Goal: Navigation & Orientation: Find specific page/section

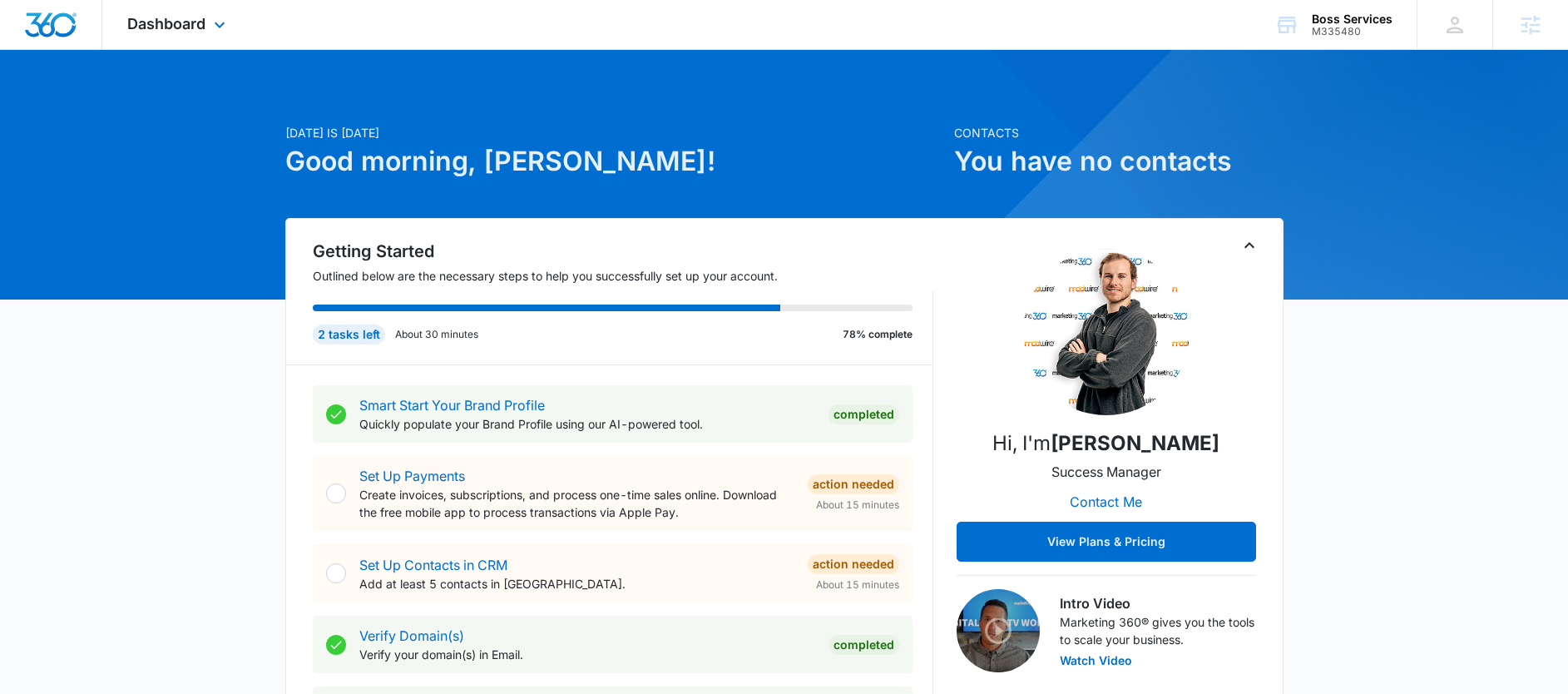
click at [227, 37] on div "Dashboard Apps Reputation Forms CRM Email Social Content Ads Intelligence Files…" at bounding box center [178, 24] width 152 height 49
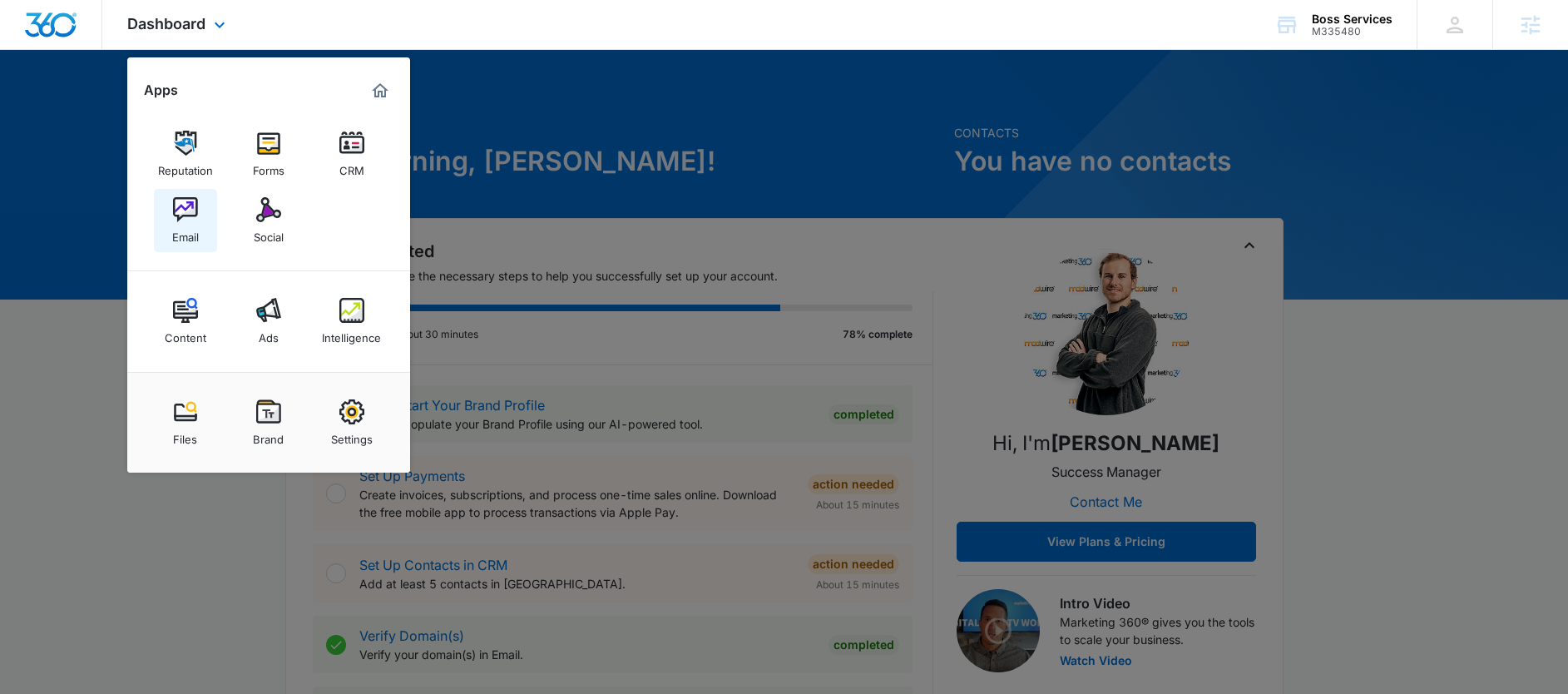
click at [185, 215] on img at bounding box center [185, 210] width 25 height 25
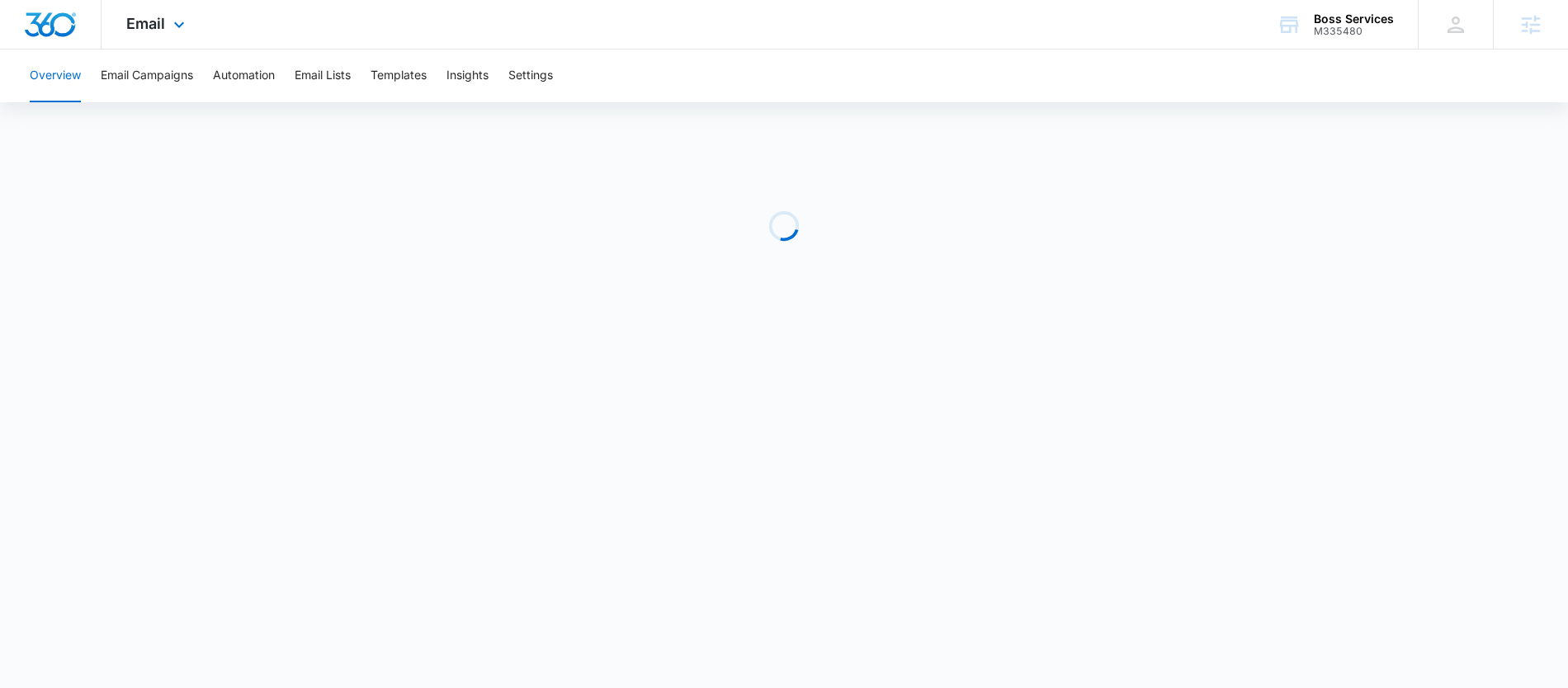
click at [190, 22] on div "Email Apps Reputation Forms CRM Email Social Content Ads Intelligence Files Bra…" at bounding box center [158, 24] width 112 height 48
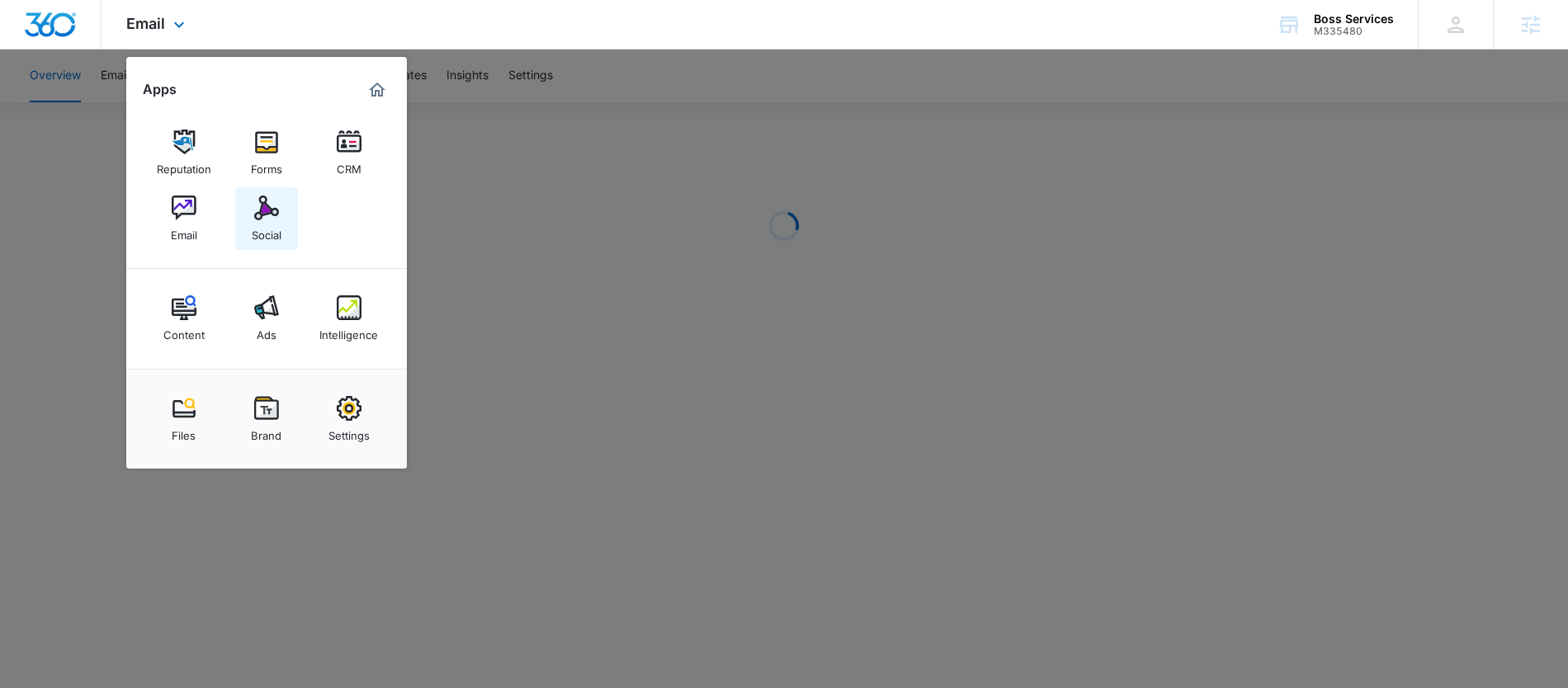
click at [259, 200] on img at bounding box center [266, 208] width 25 height 25
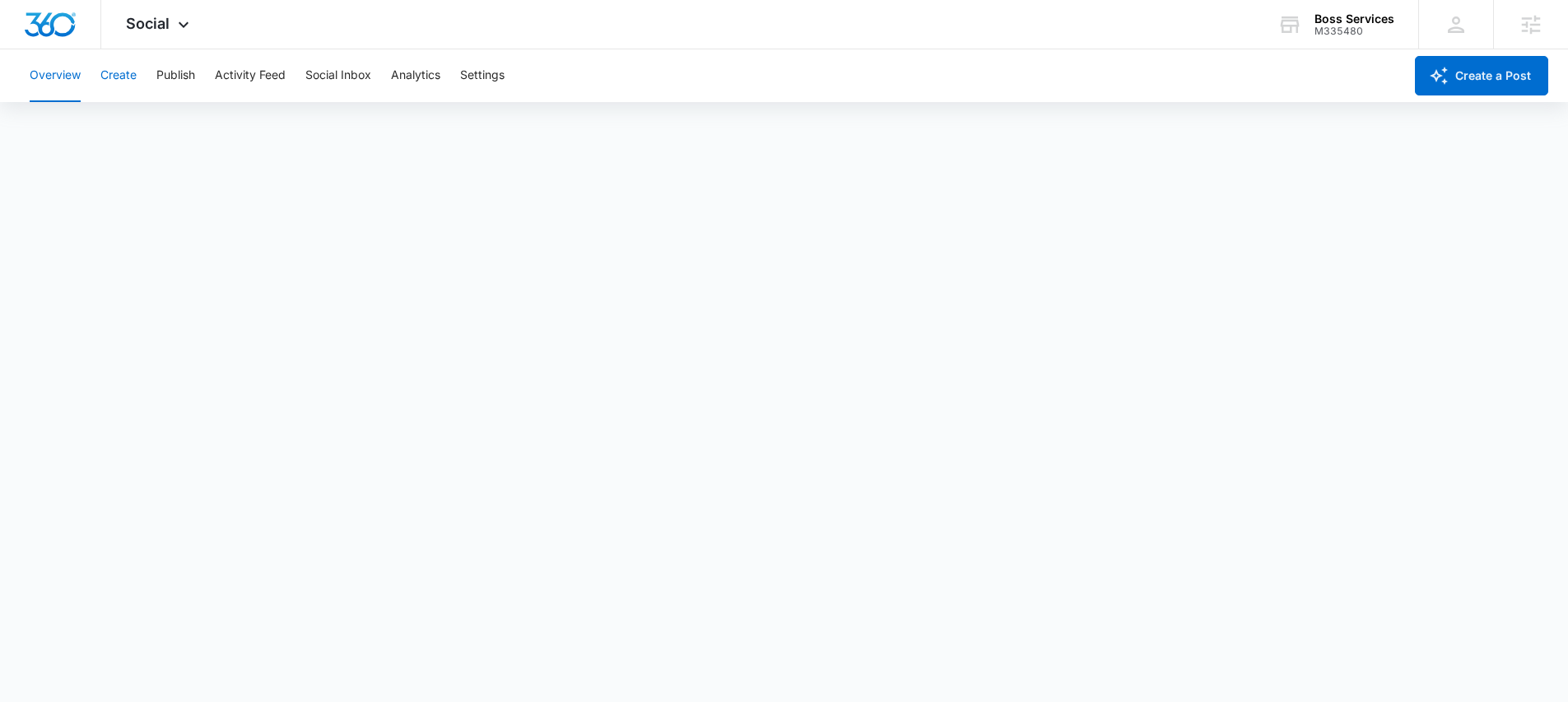
click at [105, 75] on button "Create" at bounding box center [119, 75] width 36 height 53
click at [241, 143] on button "Recommendations" at bounding box center [258, 126] width 100 height 47
click at [407, 133] on div "Content Library Approvals Recommendations Auto Import" at bounding box center [784, 126] width 1528 height 47
click at [392, 127] on button "Auto Import" at bounding box center [359, 126] width 65 height 47
click at [168, 134] on button "Approvals" at bounding box center [161, 126] width 55 height 47
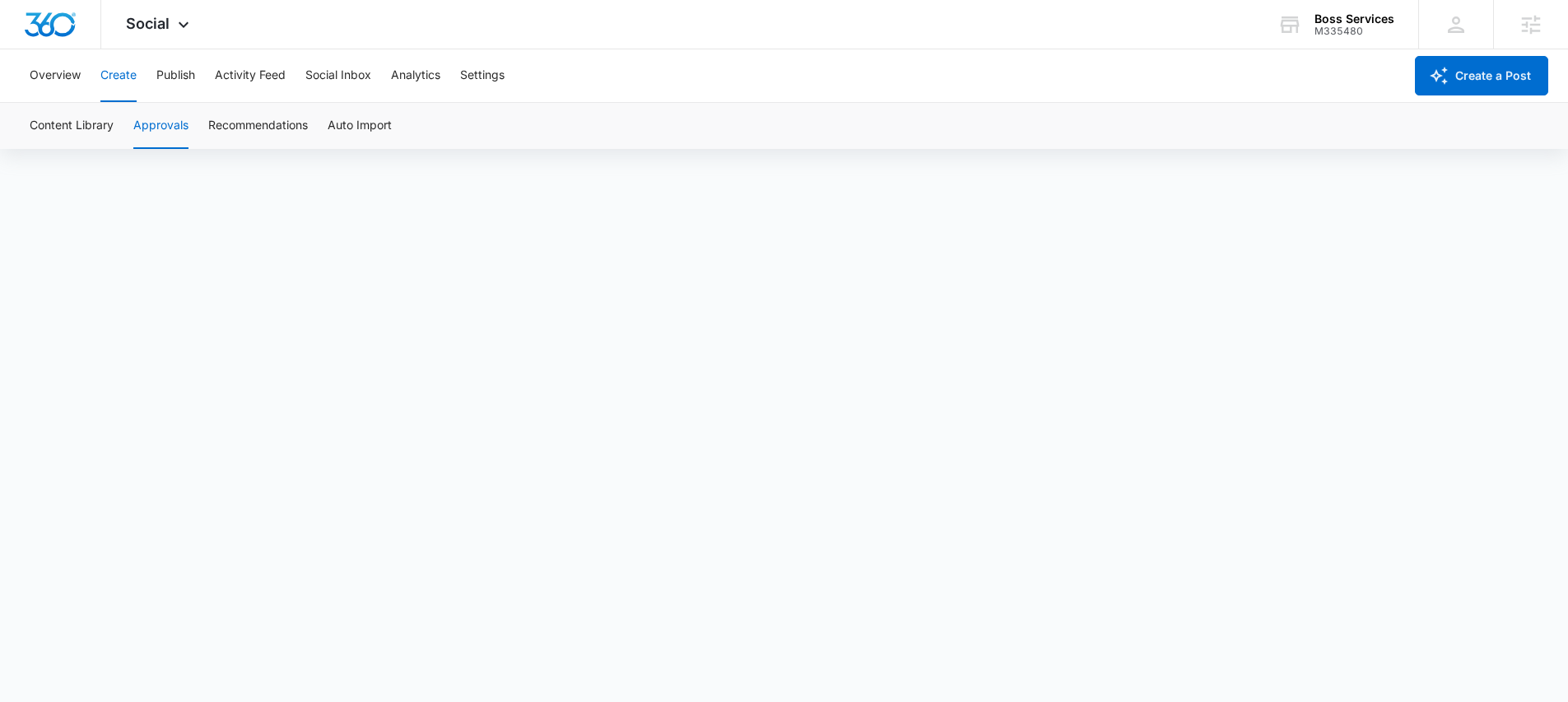
click at [167, 128] on button "Approvals" at bounding box center [161, 126] width 55 height 47
click at [250, 137] on button "Recommendations" at bounding box center [258, 126] width 100 height 47
click at [133, 123] on button "Approvals" at bounding box center [161, 126] width 55 height 47
click at [105, 126] on button "Content Library" at bounding box center [71, 126] width 84 height 47
click at [46, 80] on button "Overview" at bounding box center [54, 75] width 51 height 53
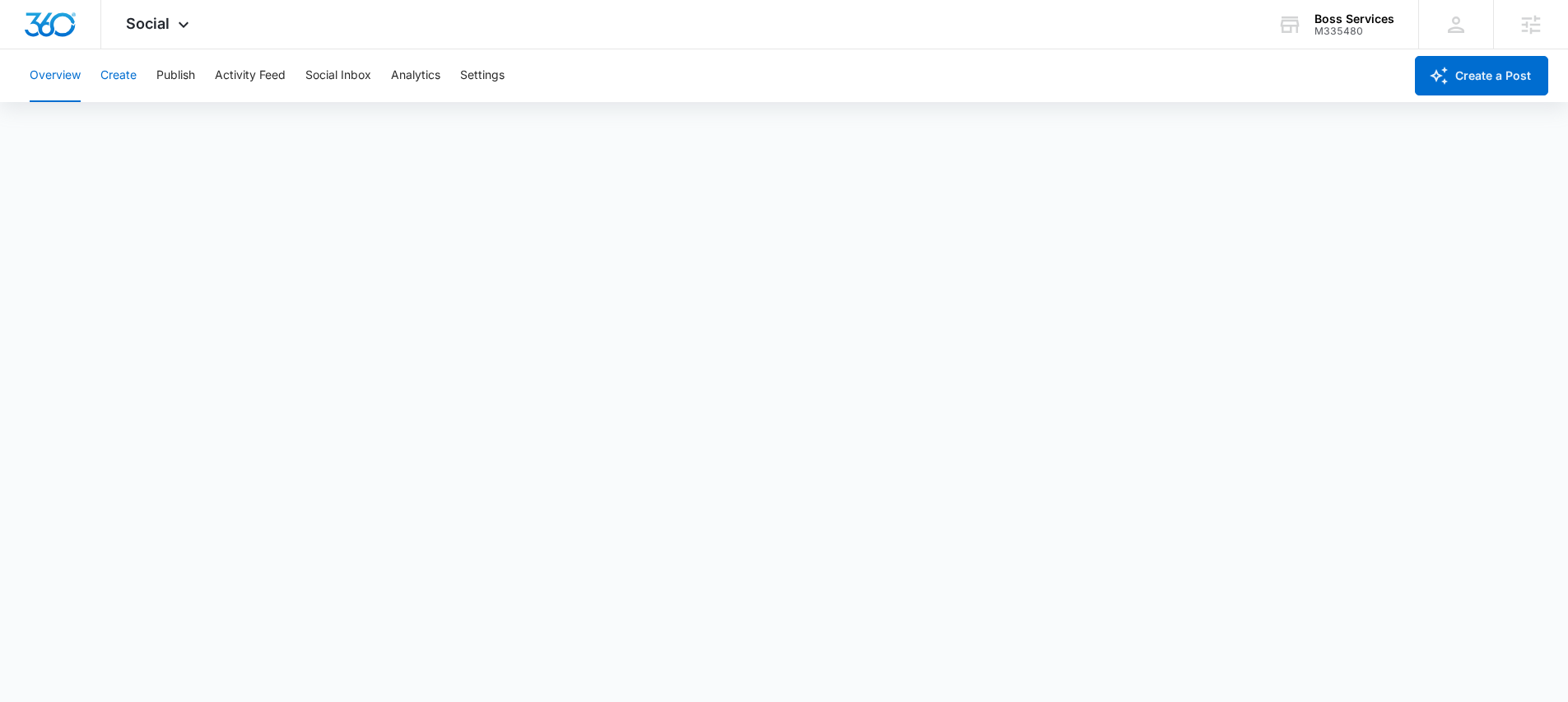
click at [117, 80] on button "Create" at bounding box center [119, 75] width 36 height 53
click at [170, 132] on button "Approvals" at bounding box center [161, 126] width 55 height 47
click at [87, 127] on button "Content Library" at bounding box center [71, 126] width 84 height 47
click at [155, 119] on button "Approvals" at bounding box center [161, 126] width 55 height 47
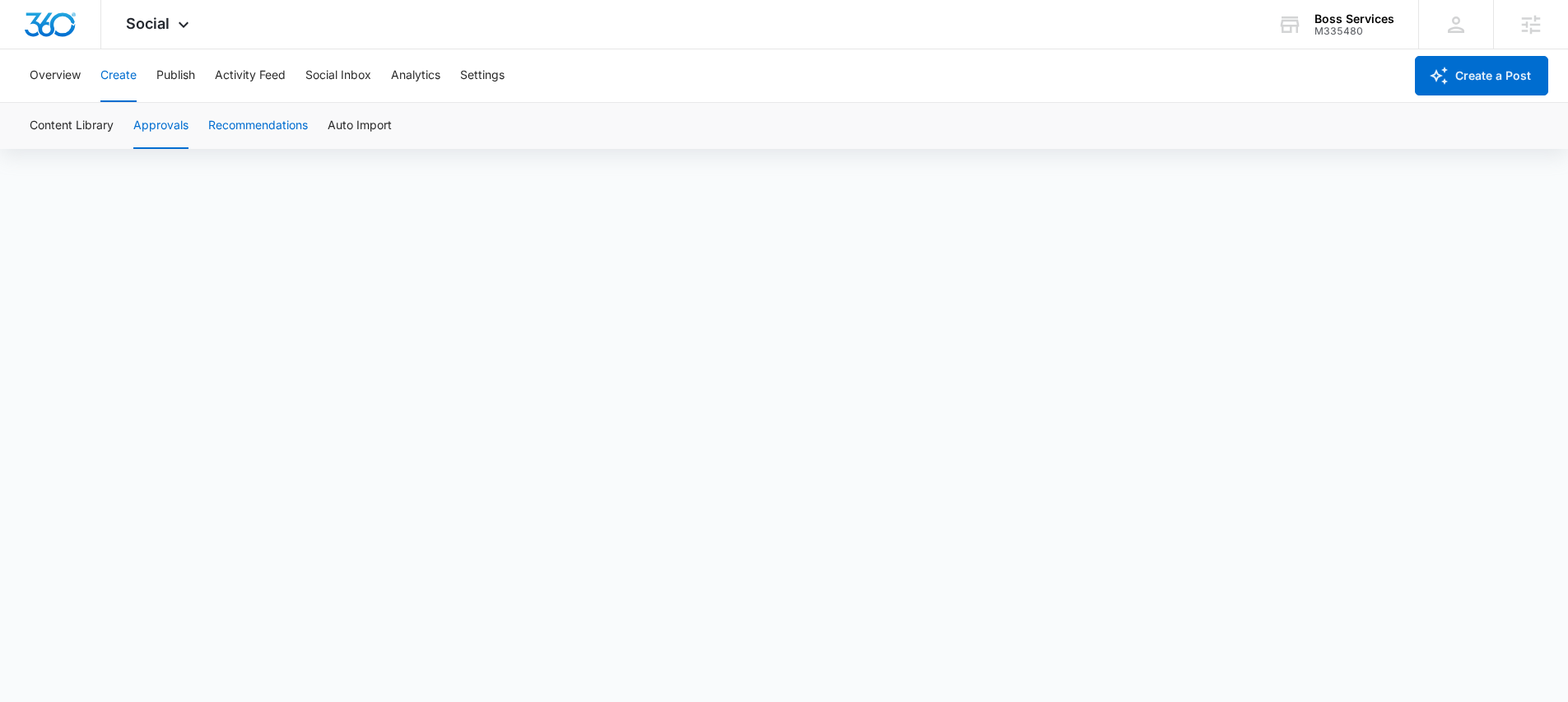
click at [255, 135] on button "Recommendations" at bounding box center [258, 126] width 100 height 47
click at [52, 134] on button "Content Library" at bounding box center [71, 126] width 84 height 47
click at [168, 71] on button "Publish" at bounding box center [176, 75] width 39 height 53
click at [146, 119] on button "Schedules" at bounding box center [126, 126] width 56 height 47
click at [117, 71] on button "Create" at bounding box center [119, 75] width 36 height 53
